Goal: Find specific page/section: Find specific page/section

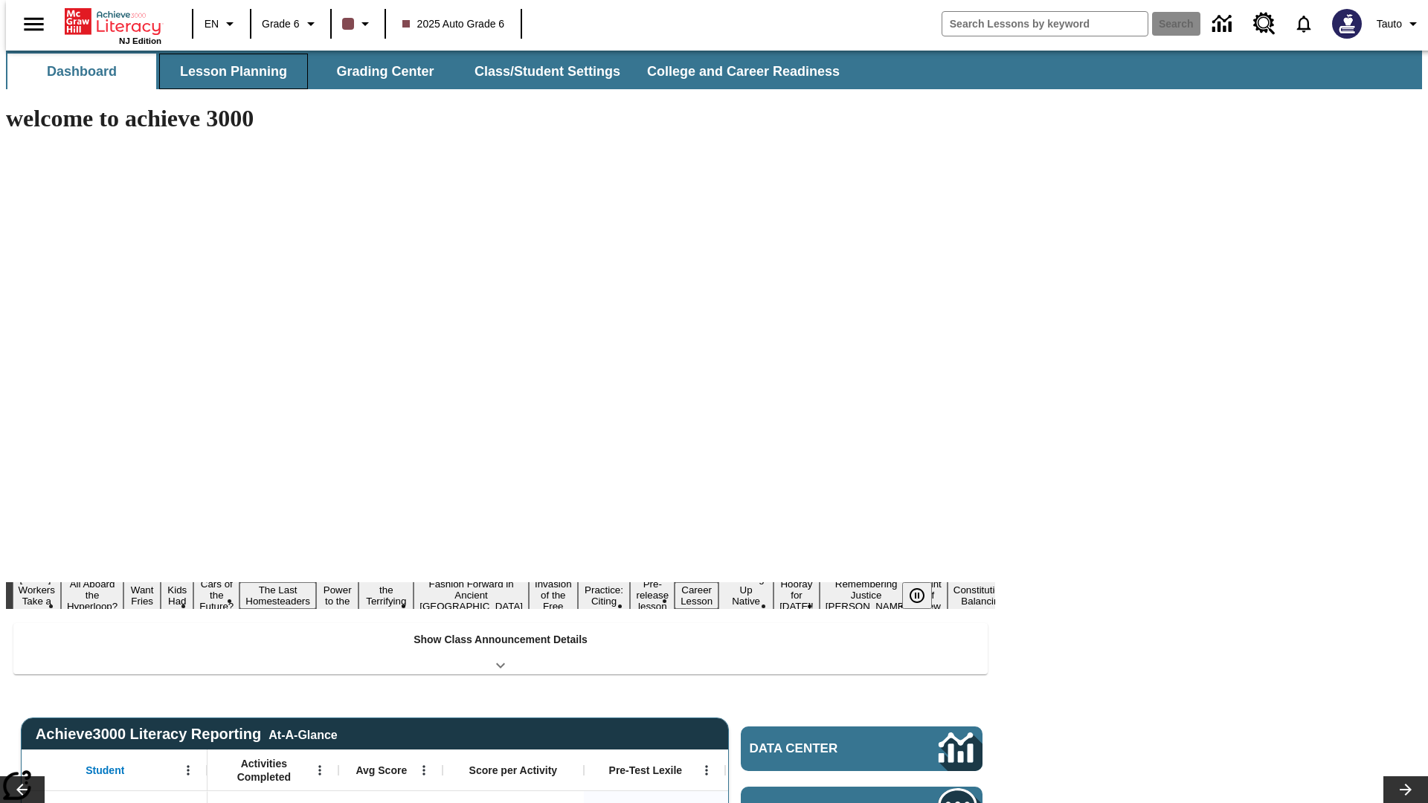
click at [228, 71] on button "Lesson Planning" at bounding box center [233, 72] width 149 height 36
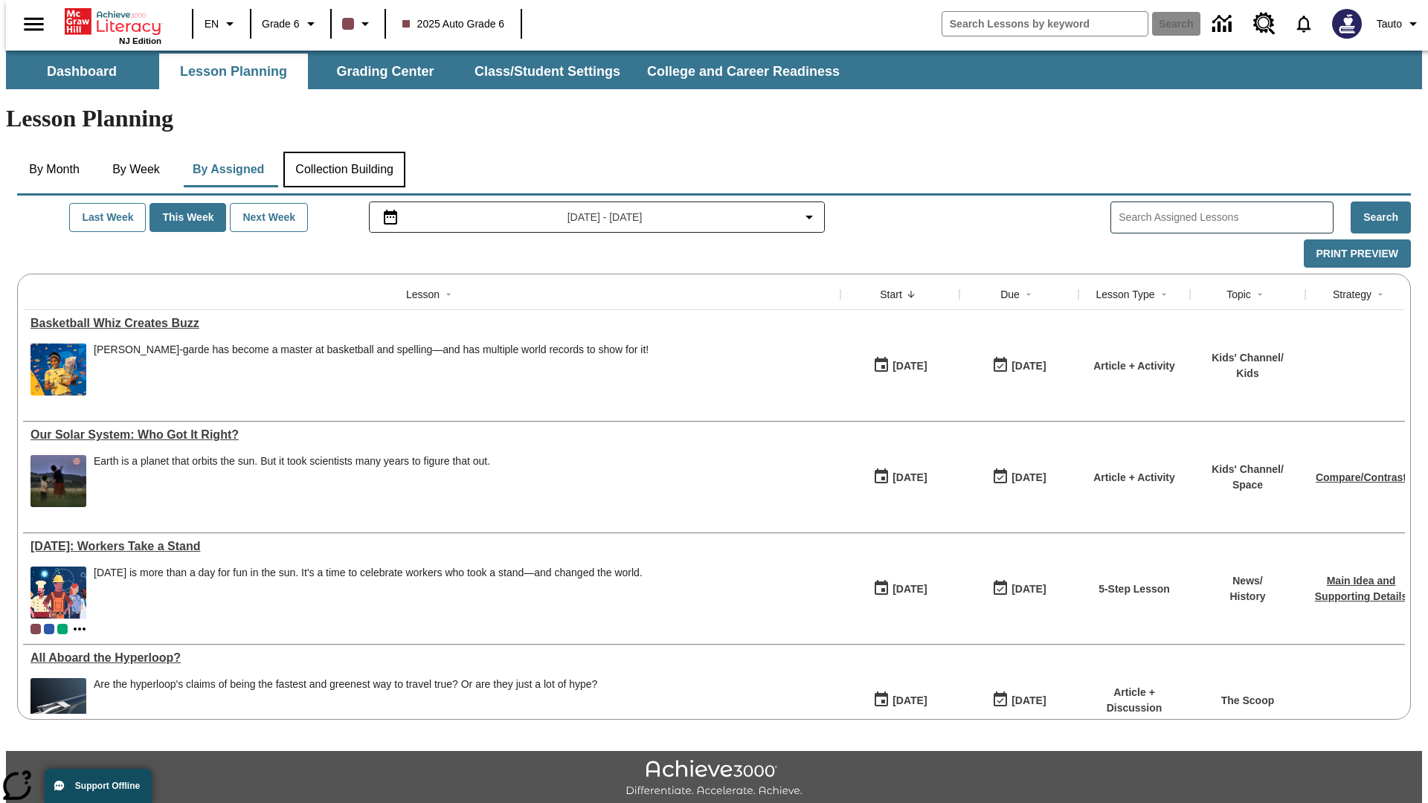
click at [344, 152] on button "Collection Building" at bounding box center [344, 170] width 122 height 36
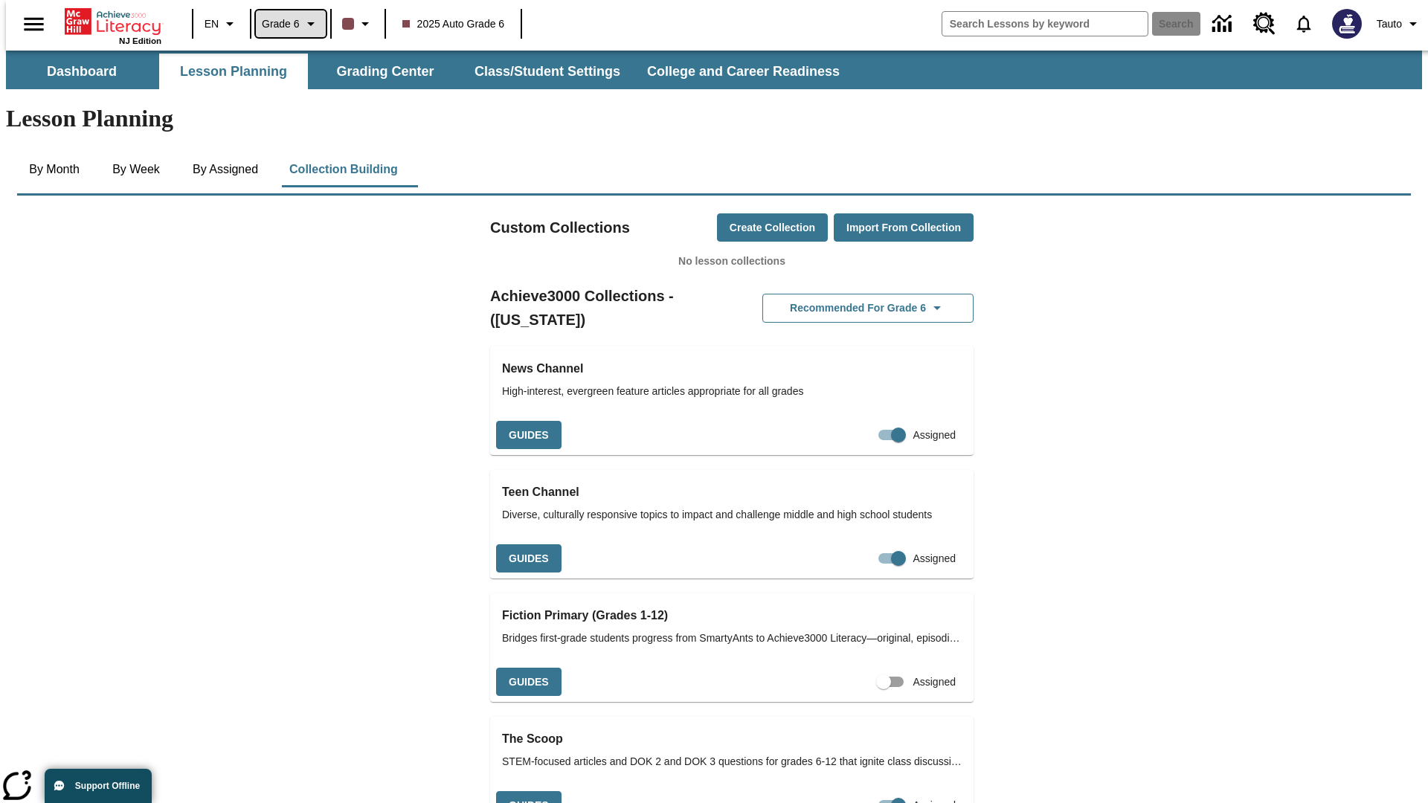
click at [286, 24] on span "Grade 6" at bounding box center [281, 24] width 38 height 16
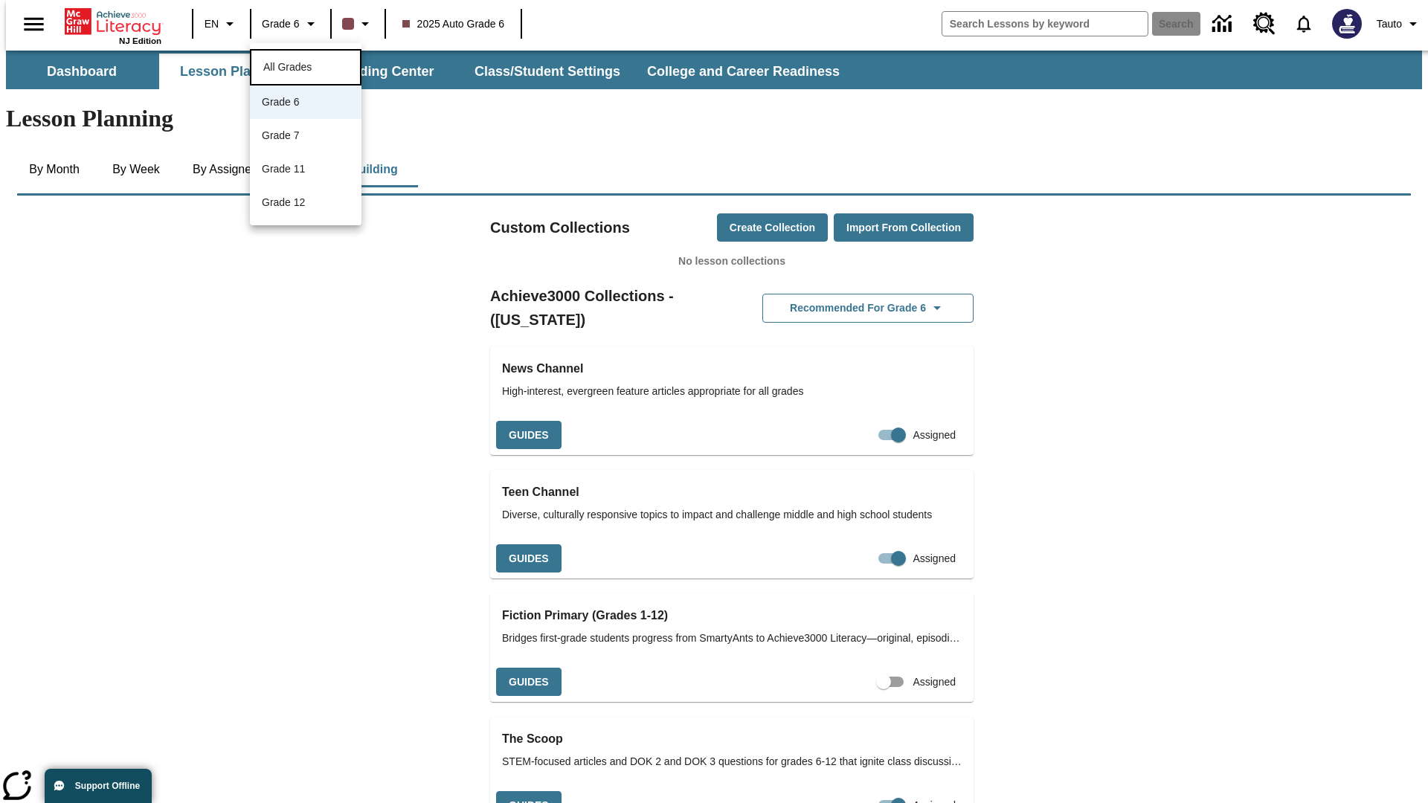
click at [306, 65] on span "All Grades" at bounding box center [287, 67] width 48 height 12
